Goal: Transaction & Acquisition: Purchase product/service

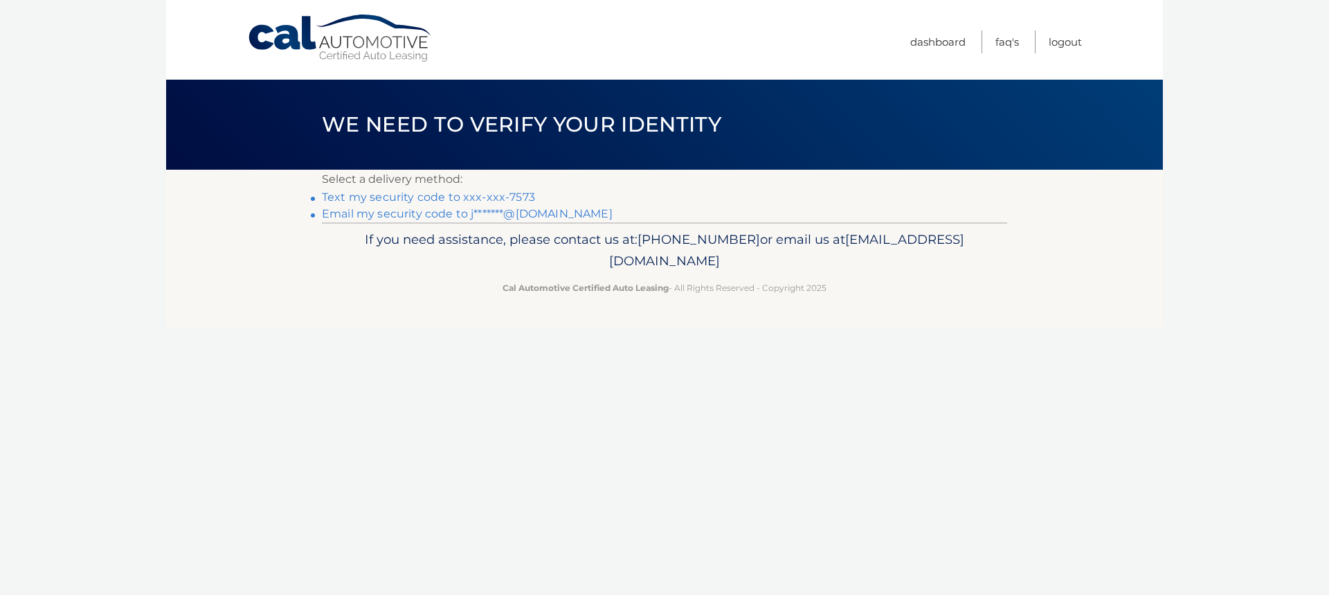
click at [409, 198] on link "Text my security code to xxx-xxx-7573" at bounding box center [428, 196] width 213 height 13
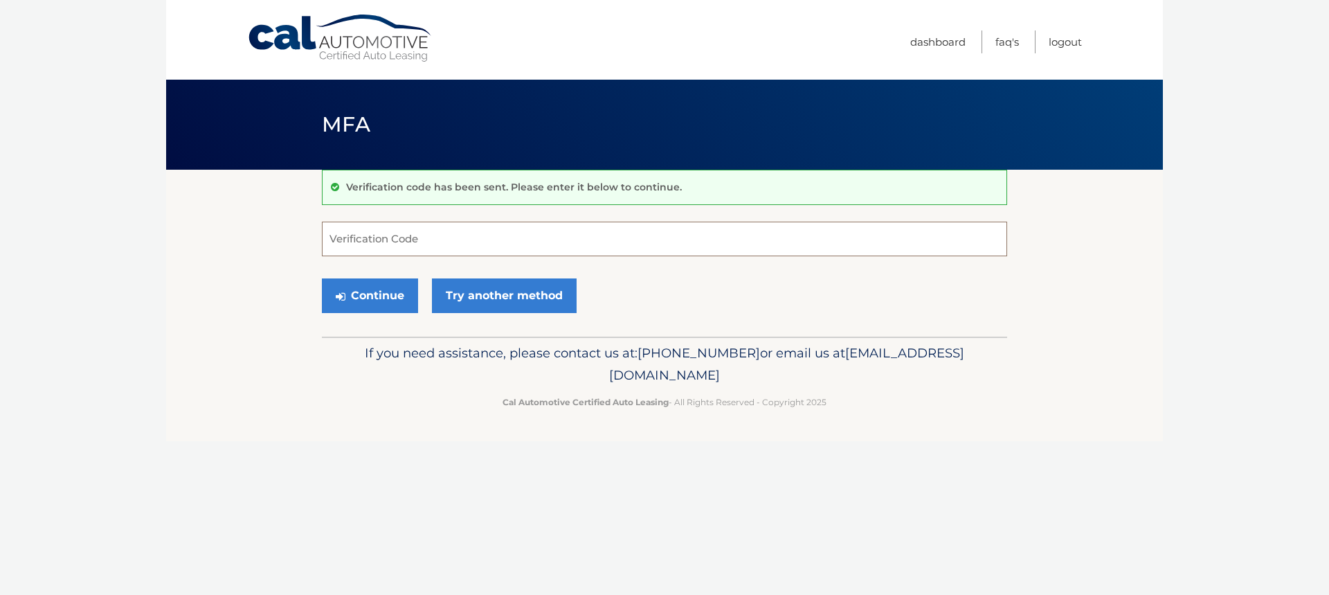
click at [429, 240] on input "Verification Code" at bounding box center [664, 239] width 685 height 35
type input "670291"
click at [395, 293] on button "Continue" at bounding box center [370, 295] width 96 height 35
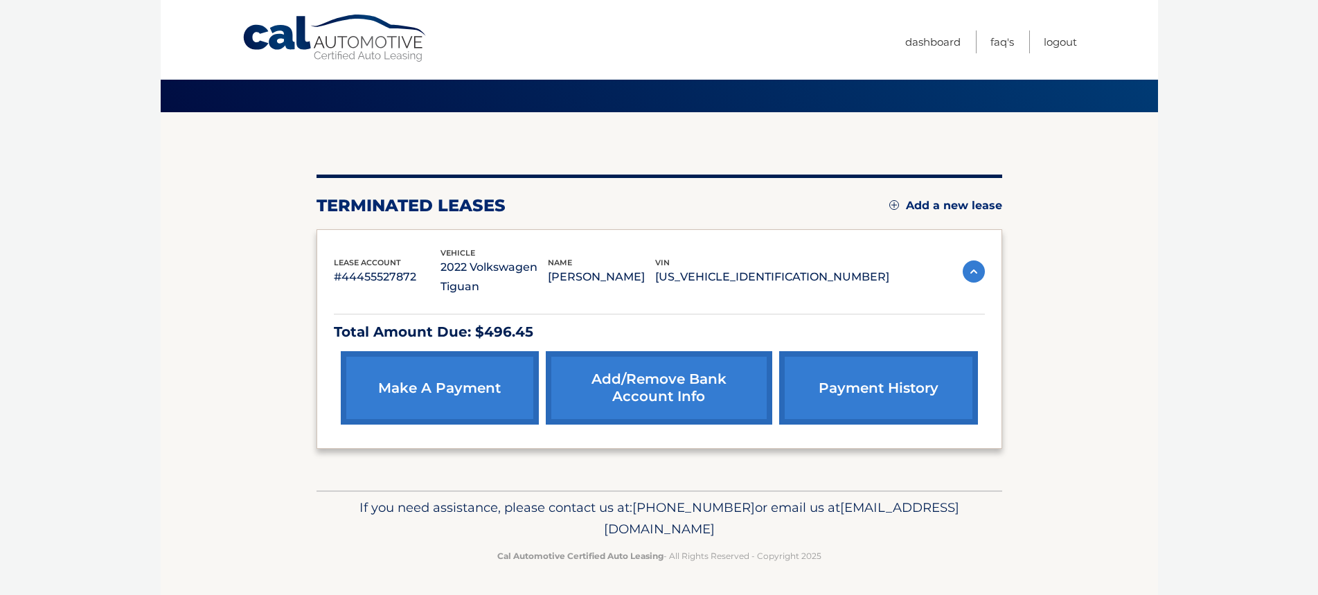
scroll to position [58, 0]
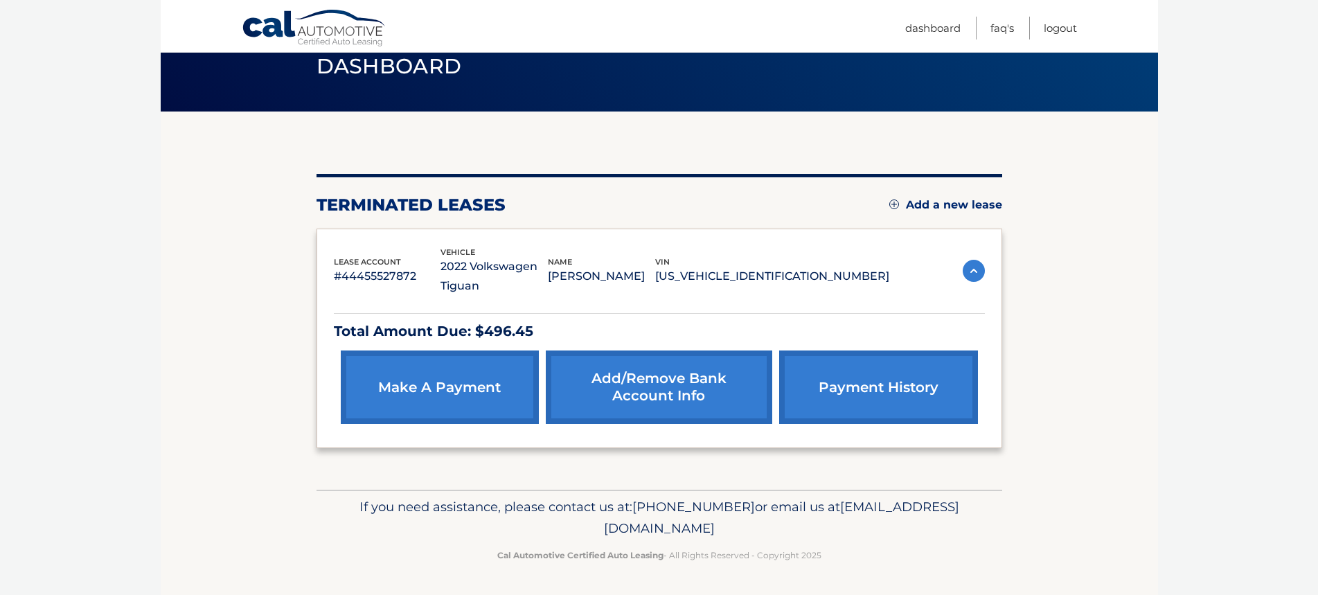
click at [977, 261] on img at bounding box center [973, 271] width 22 height 22
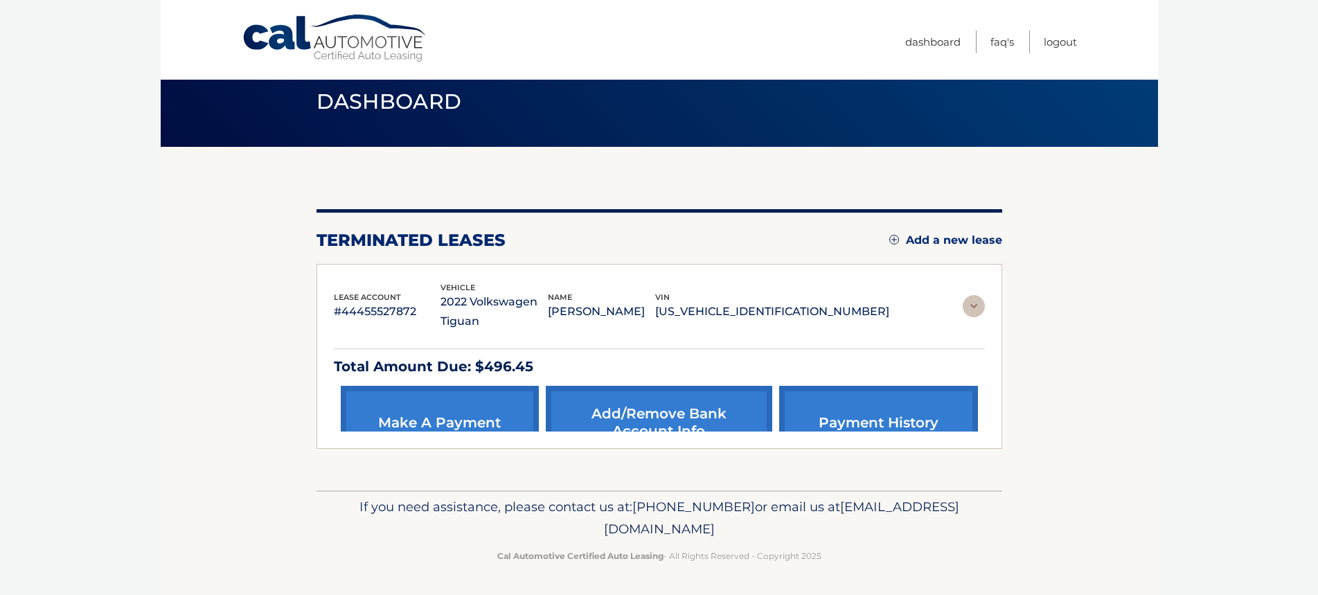
scroll to position [0, 0]
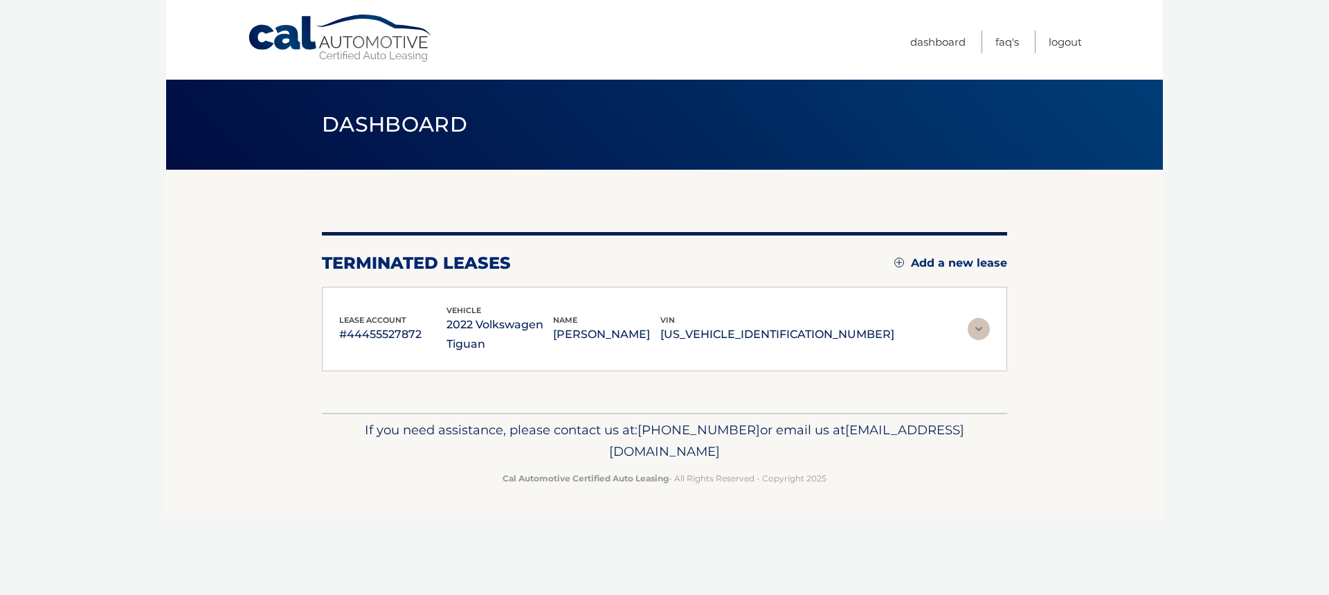
click at [980, 321] on img at bounding box center [979, 329] width 22 height 22
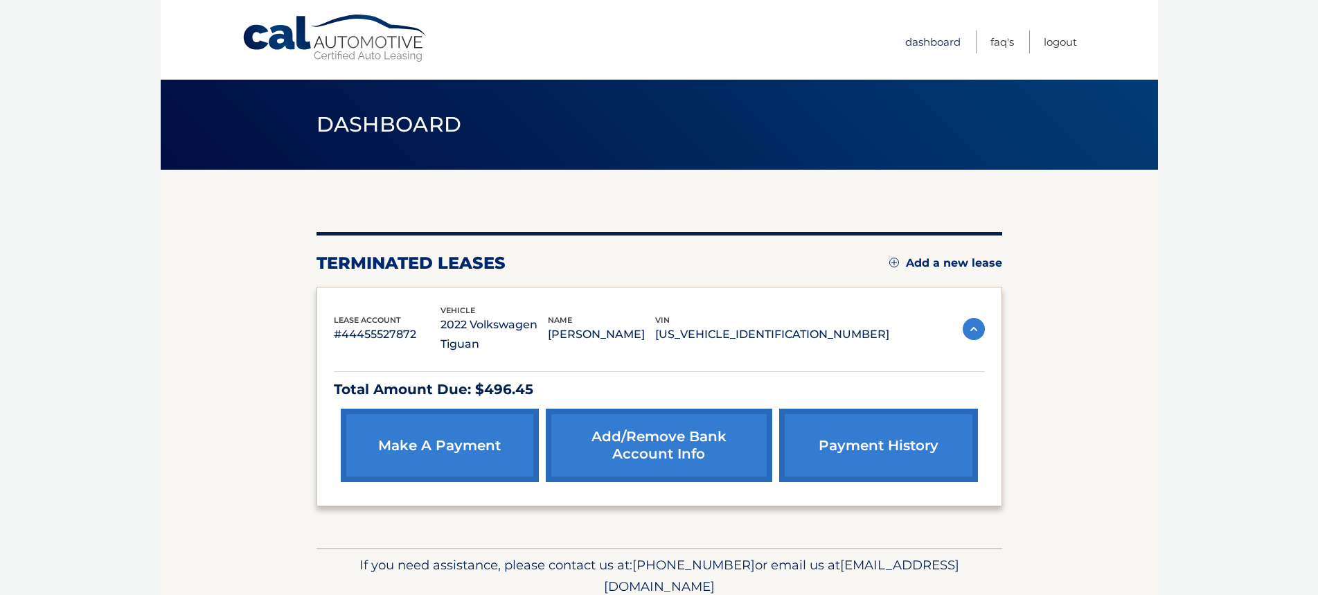
click at [932, 45] on link "Dashboard" at bounding box center [932, 41] width 55 height 23
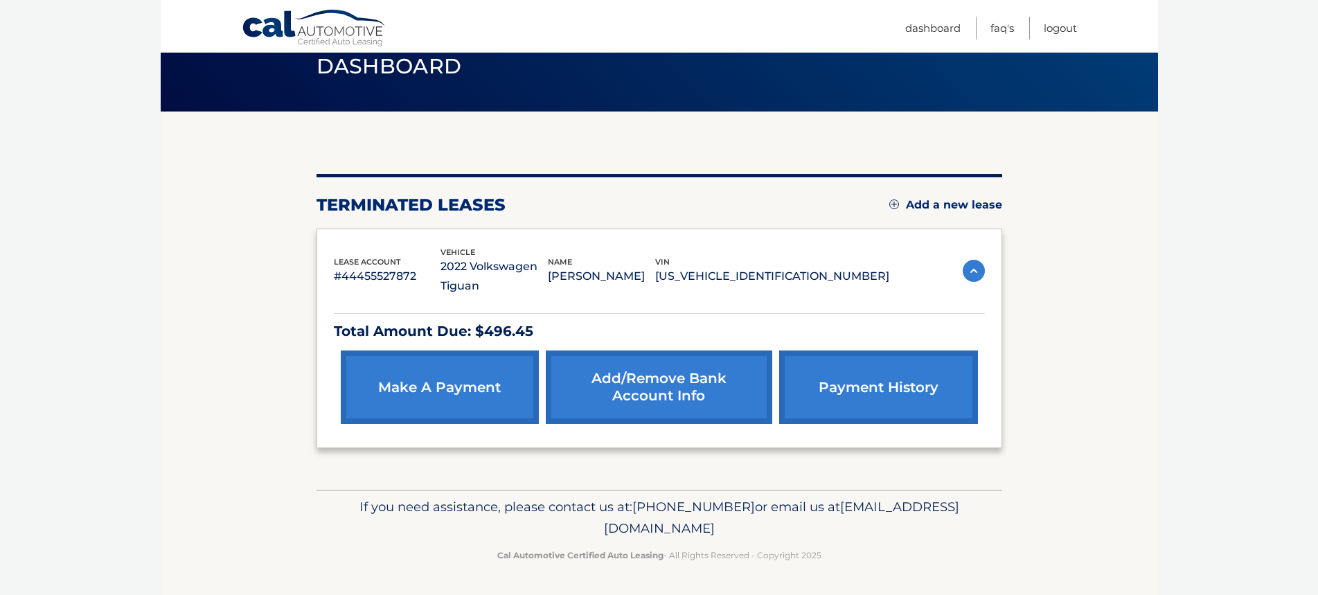
click at [460, 383] on link "make a payment" at bounding box center [440, 386] width 198 height 73
click at [891, 399] on link "payment history" at bounding box center [878, 386] width 198 height 73
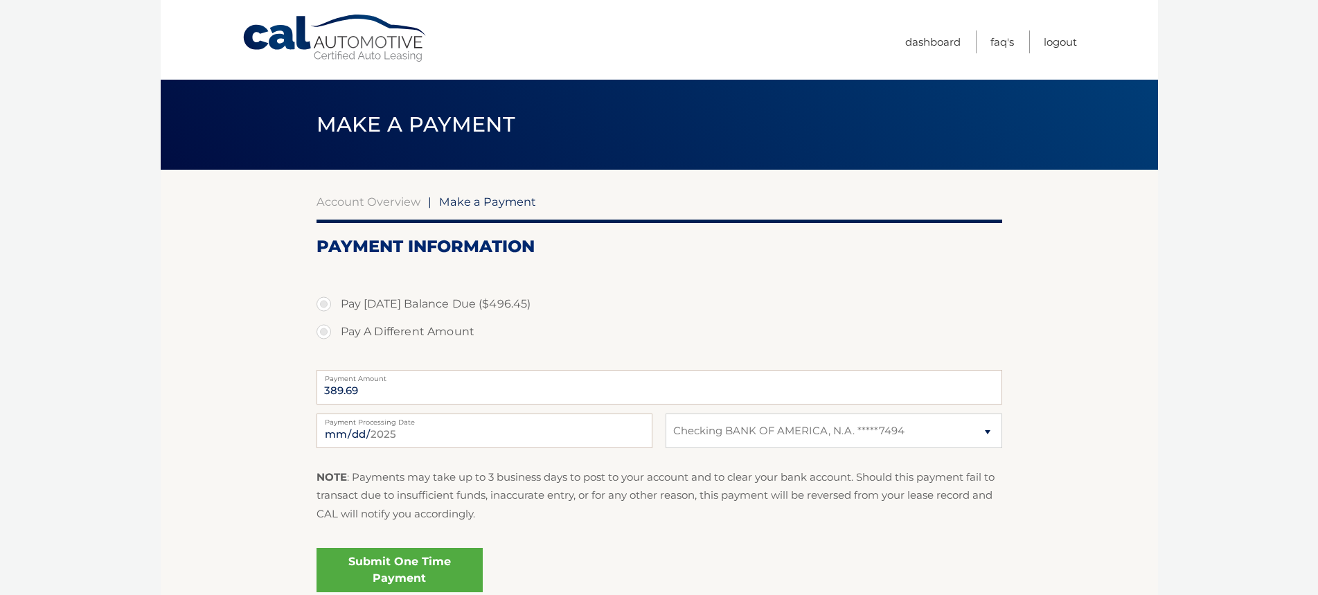
select select "OWMzMTMyNWItZDI2OS00ODI5LWFjMmUtOGFiYzA3ZDA3YWMy"
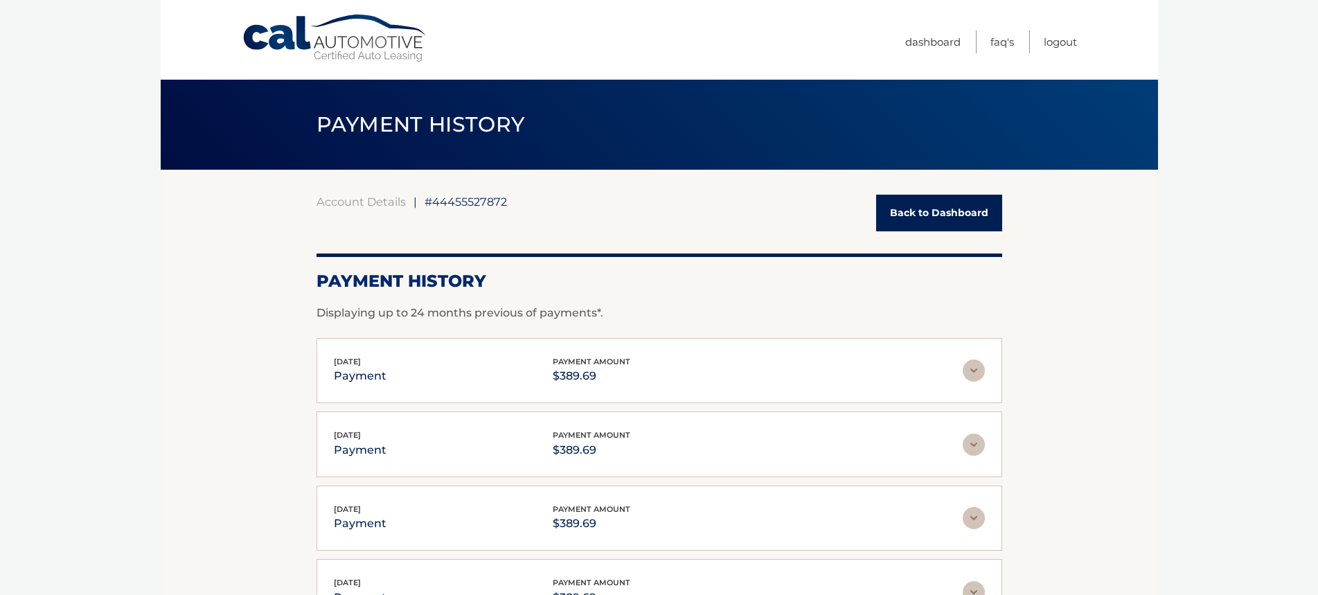
click at [360, 39] on link "Cal Automotive" at bounding box center [335, 38] width 187 height 49
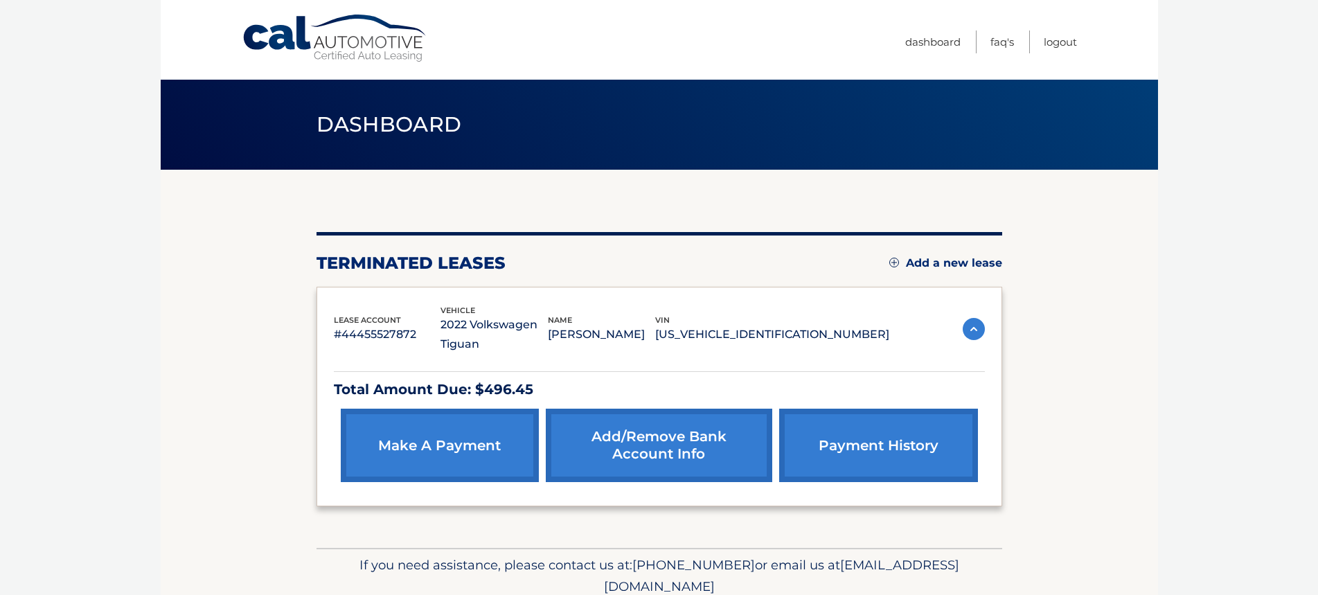
click at [447, 437] on link "make a payment" at bounding box center [440, 445] width 198 height 73
click at [893, 263] on img at bounding box center [894, 263] width 10 height 10
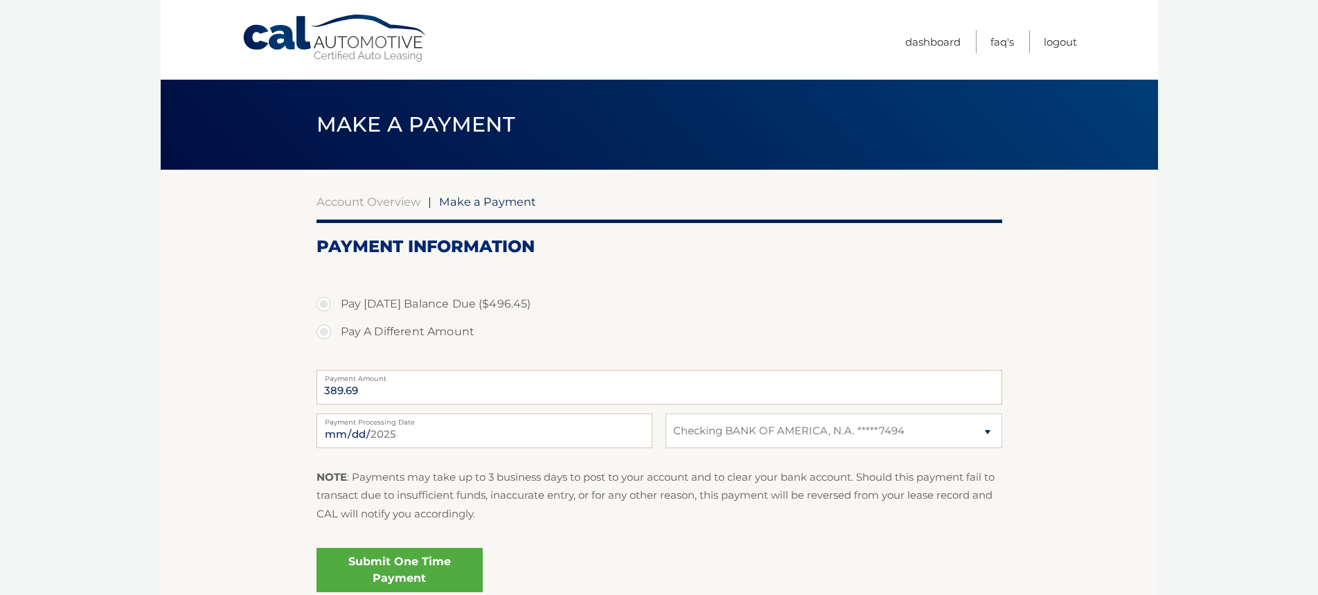
select select "OWMzMTMyNWItZDI2OS00ODI5LWFjMmUtOGFiYzA3ZDA3YWMy"
click at [325, 301] on label "Pay Today's Balance Due ($496.45)" at bounding box center [658, 304] width 685 height 28
click at [325, 301] on input "Pay Today's Balance Due ($496.45)" at bounding box center [329, 301] width 14 height 22
radio input "true"
type input "496.45"
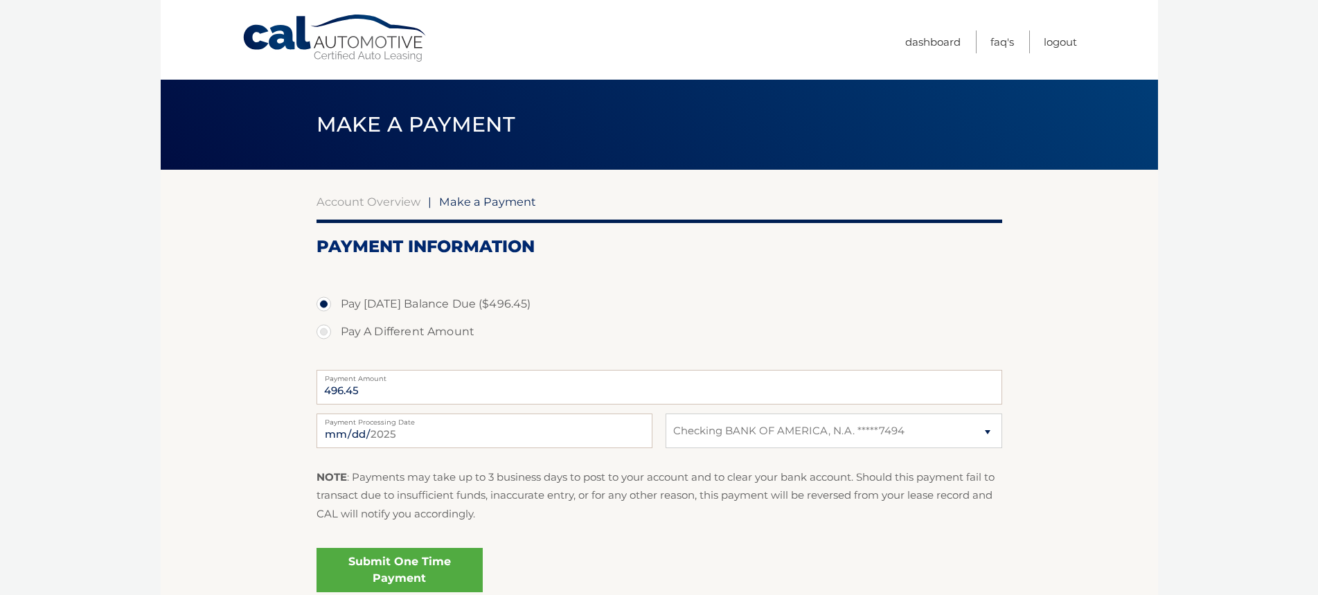
click at [701, 320] on label "Pay A Different Amount" at bounding box center [658, 332] width 685 height 28
click at [336, 320] on input "Pay A Different Amount" at bounding box center [329, 329] width 14 height 22
radio input "true"
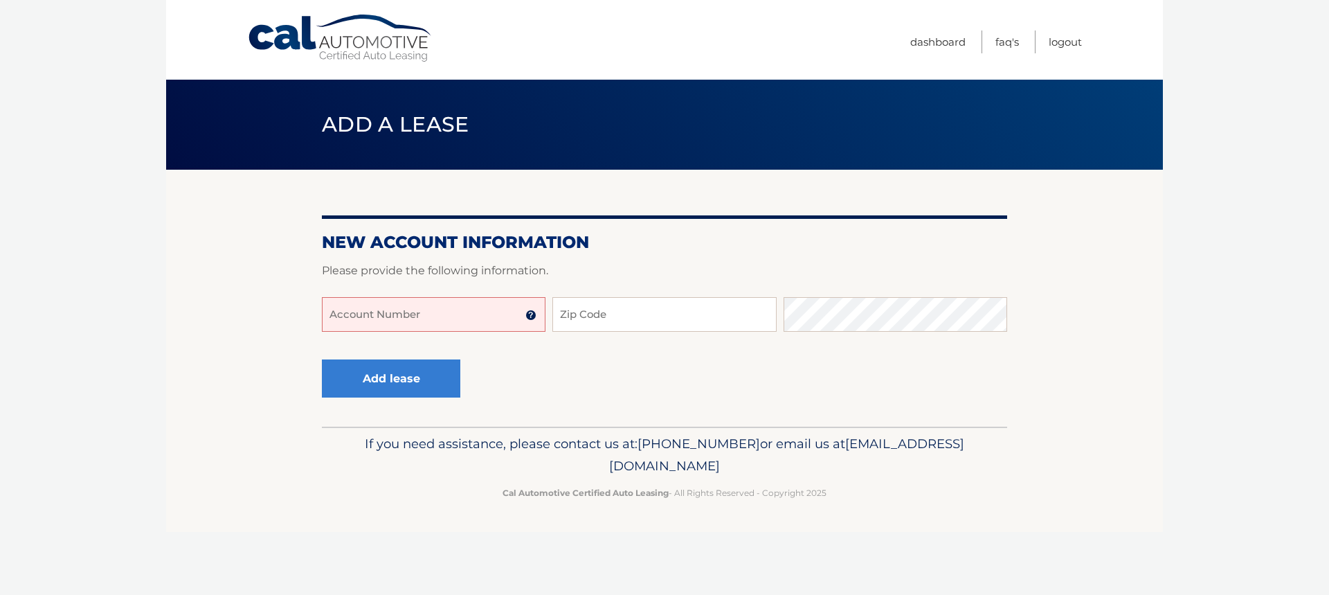
click at [675, 209] on div "New Account Information Please provide the following information. Account Numbe…" at bounding box center [664, 298] width 685 height 257
click at [919, 46] on link "Dashboard" at bounding box center [938, 41] width 55 height 23
